Goal: Find specific page/section: Find specific page/section

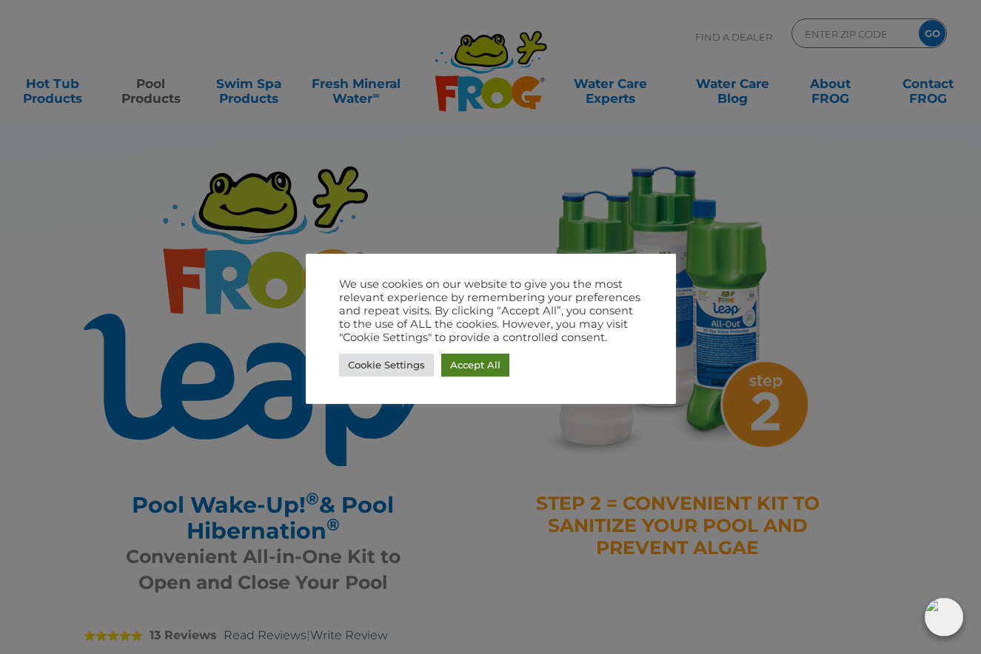
click at [477, 369] on link "Accept All" at bounding box center [475, 365] width 68 height 23
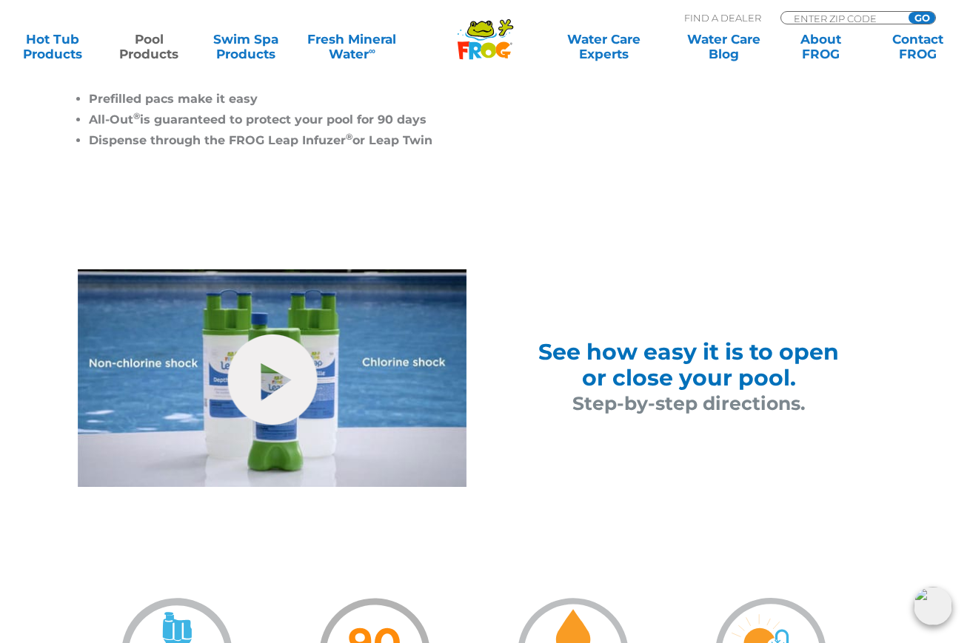
scroll to position [592, 0]
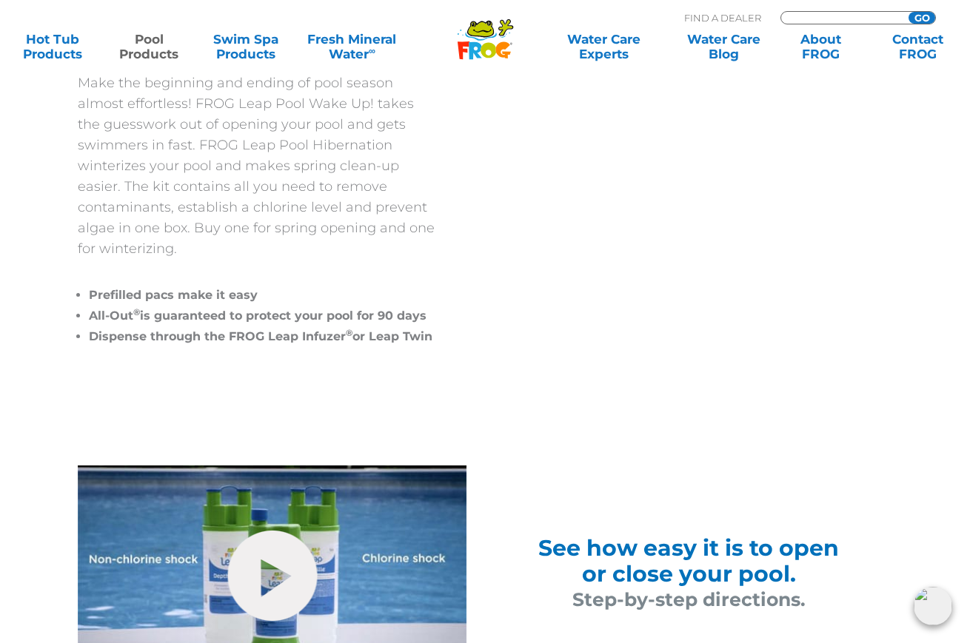
click at [806, 14] on input "Zip Code Form" at bounding box center [842, 18] width 100 height 13
type input "78641"
click at [917, 19] on input "GO" at bounding box center [921, 18] width 27 height 12
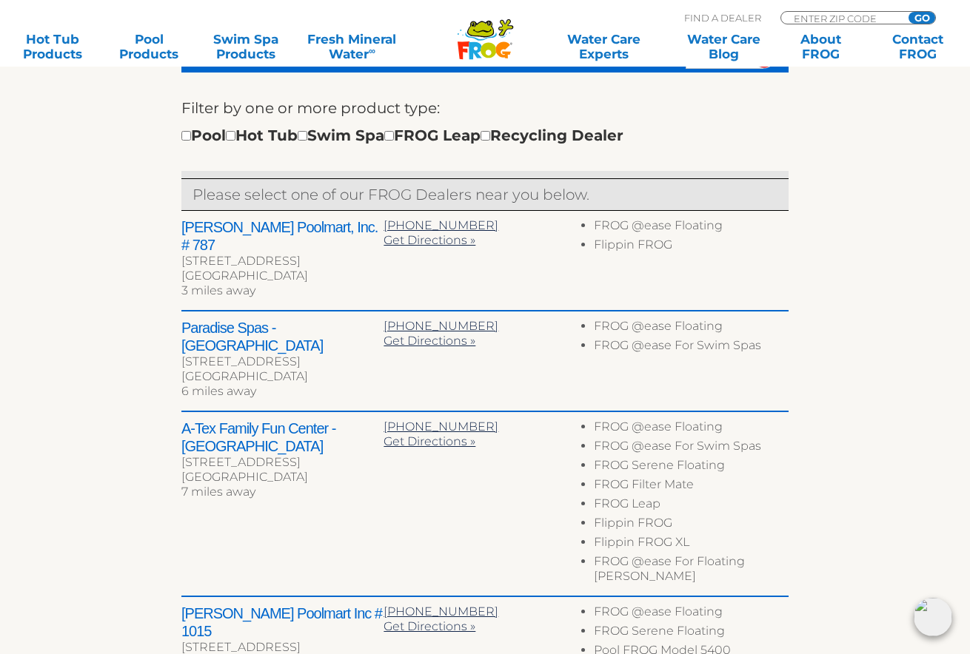
scroll to position [444, 0]
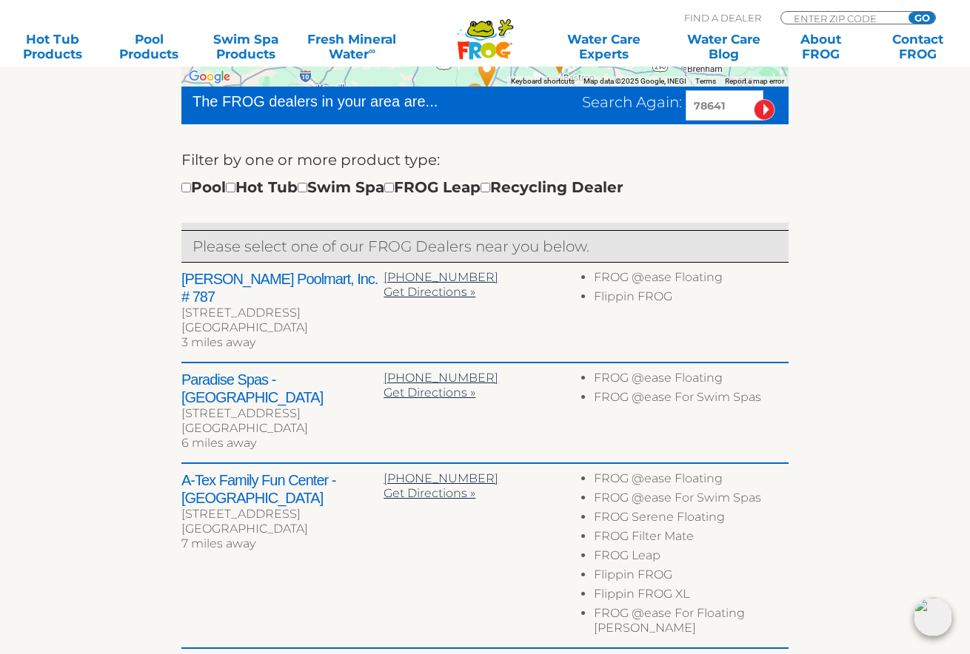
click at [266, 279] on h2 "[PERSON_NAME] Poolmart, Inc. # 787" at bounding box center [282, 288] width 202 height 36
click at [352, 306] on div "[STREET_ADDRESS]" at bounding box center [282, 313] width 202 height 15
